Goal: Task Accomplishment & Management: Use online tool/utility

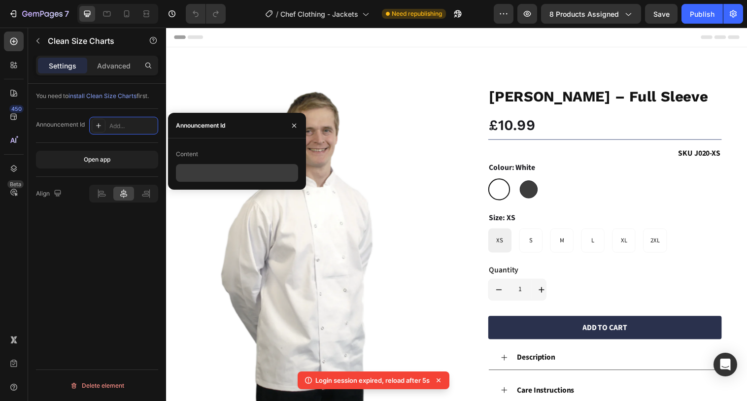
scroll to position [350, 0]
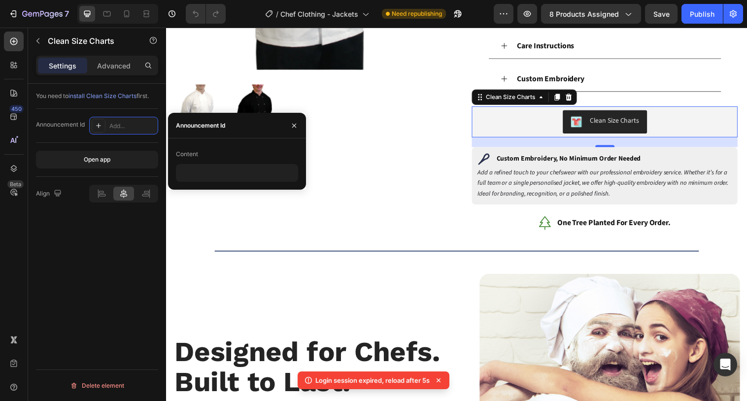
click at [478, 9] on div "/ Chef Clothing - Jackets Need republishing" at bounding box center [364, 14] width 260 height 20
